Goal: Transaction & Acquisition: Purchase product/service

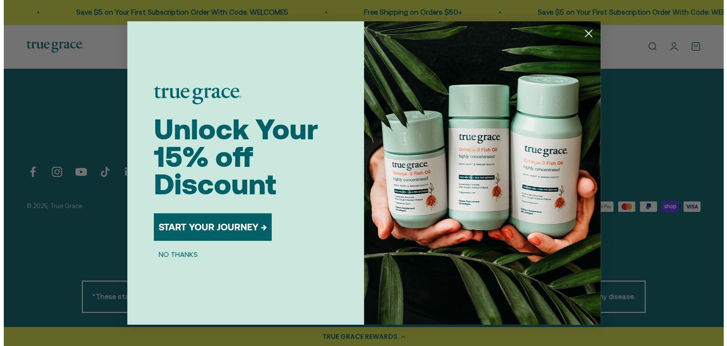
scroll to position [3415, 0]
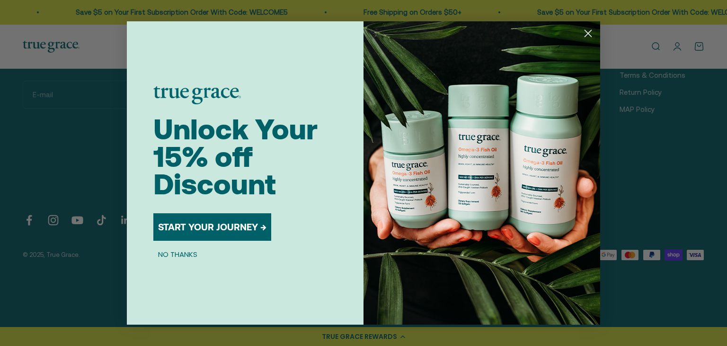
click at [587, 29] on circle "Close dialog" at bounding box center [588, 34] width 16 height 16
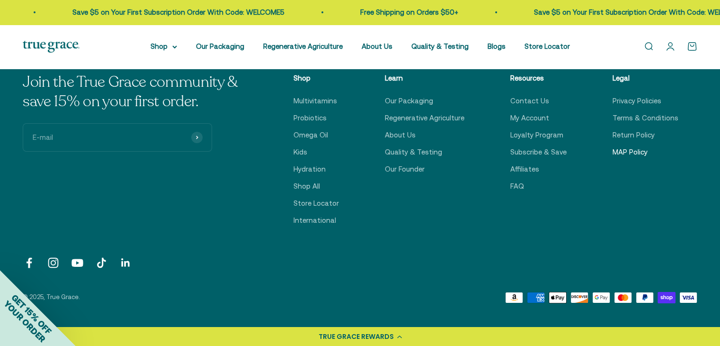
scroll to position [3359, 0]
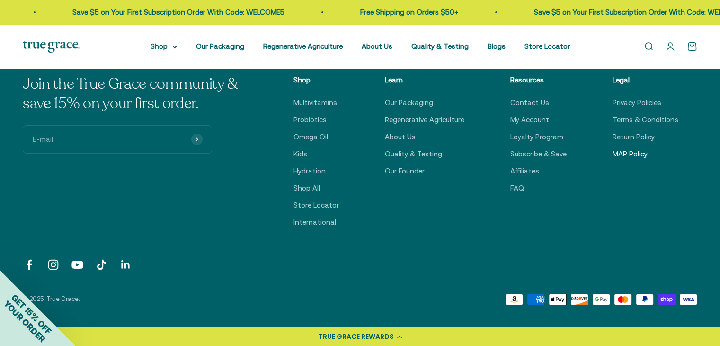
click at [630, 155] on link "MAP Policy" at bounding box center [630, 153] width 35 height 11
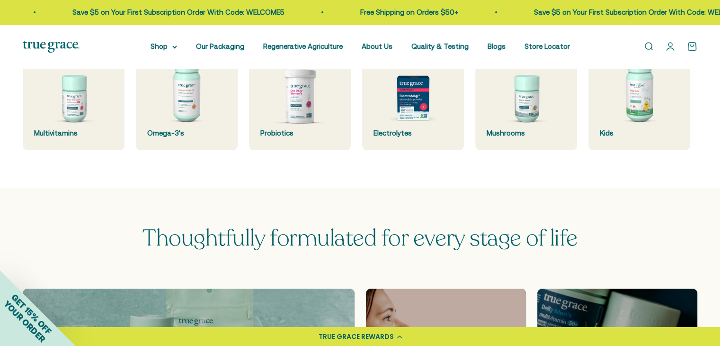
scroll to position [284, 0]
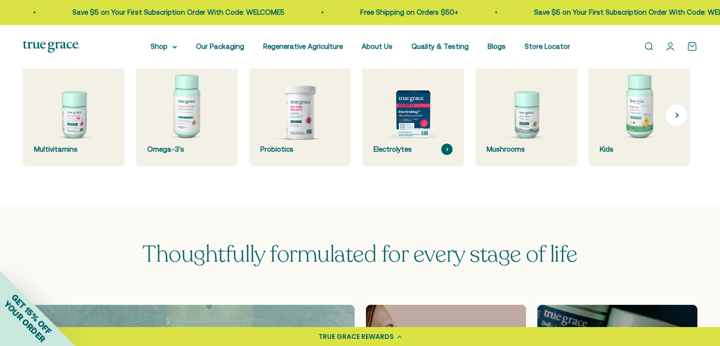
click at [408, 141] on img at bounding box center [413, 115] width 108 height 108
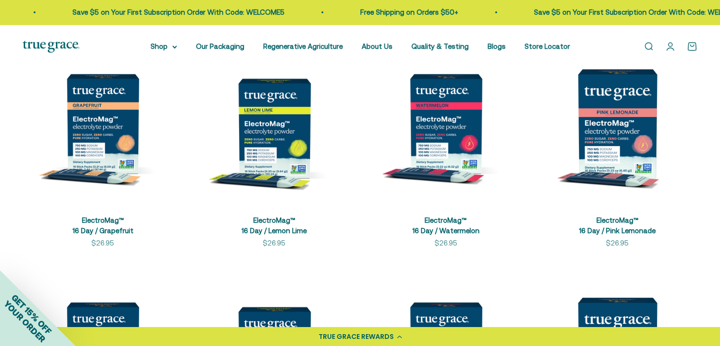
scroll to position [95, 0]
